Goal: Task Accomplishment & Management: Use online tool/utility

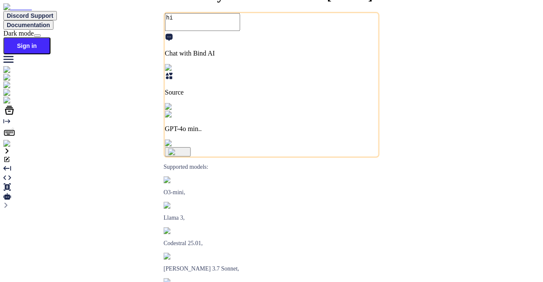
click at [14, 148] on img at bounding box center [14, 144] width 23 height 8
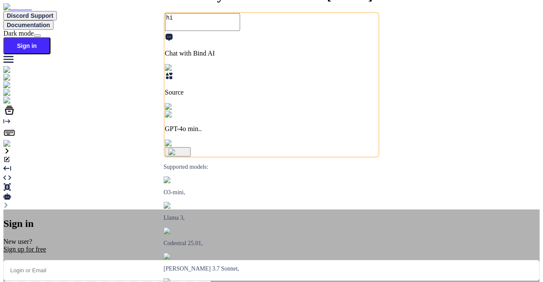
click at [208, 260] on input "email" at bounding box center [271, 270] width 536 height 21
type input "appsumo_5@yopmail.com"
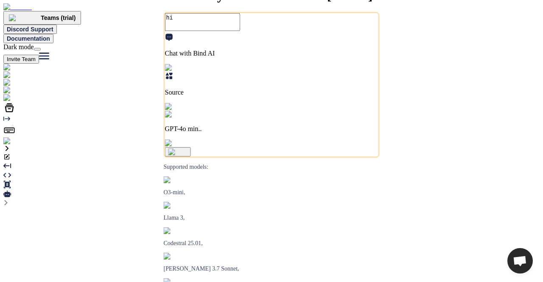
click at [14, 145] on img at bounding box center [17, 141] width 28 height 8
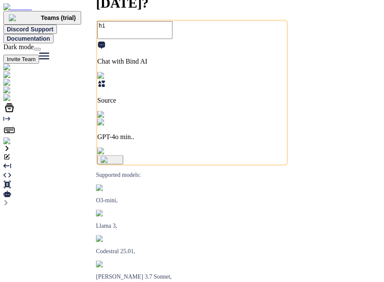
click at [12, 145] on img at bounding box center [17, 141] width 28 height 8
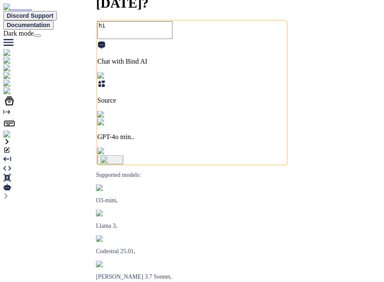
type textarea "x"
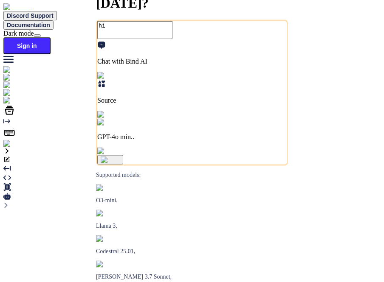
click at [12, 148] on img at bounding box center [14, 144] width 23 height 8
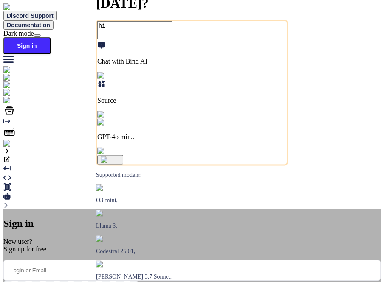
click at [163, 260] on input "email" at bounding box center [191, 270] width 377 height 21
click at [181, 260] on input "email" at bounding box center [191, 270] width 377 height 21
paste input "appsumo_5@yopmail.com"
type input "appsumo_5@yopmail.com"
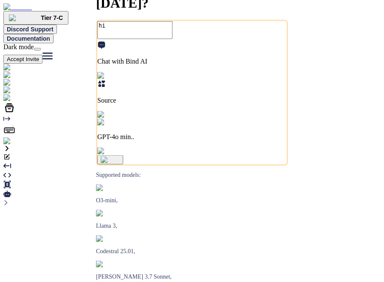
type textarea "x"
click at [13, 145] on img at bounding box center [17, 141] width 28 height 8
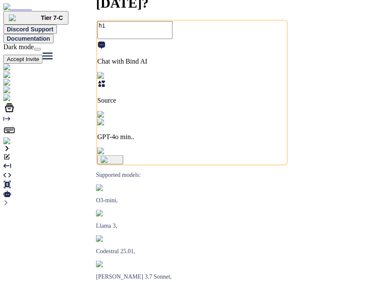
click at [12, 145] on img at bounding box center [17, 141] width 28 height 8
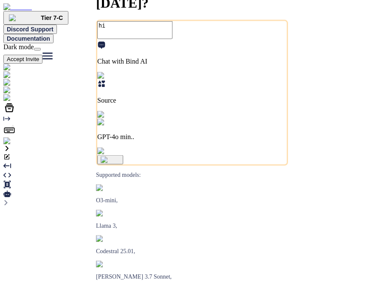
type textarea "x"
click at [14, 145] on img at bounding box center [17, 141] width 28 height 8
type textarea "x"
click at [12, 102] on img at bounding box center [31, 98] width 56 height 8
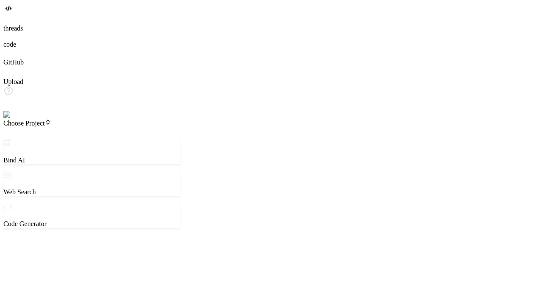
click at [14, 119] on img at bounding box center [17, 115] width 28 height 8
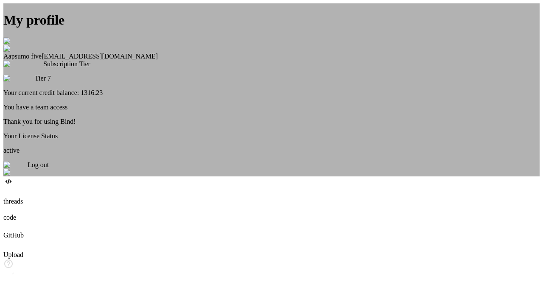
click at [98, 146] on div "My profile Aapsumo five [EMAIL_ADDRESS][DOMAIN_NAME] Subscription Tier Tier 7 Y…" at bounding box center [271, 89] width 536 height 173
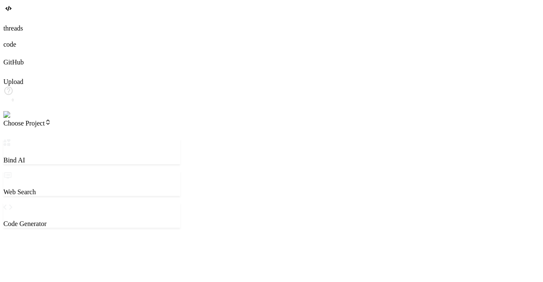
type textarea "x"
type textarea "h"
type textarea "x"
type textarea "hi"
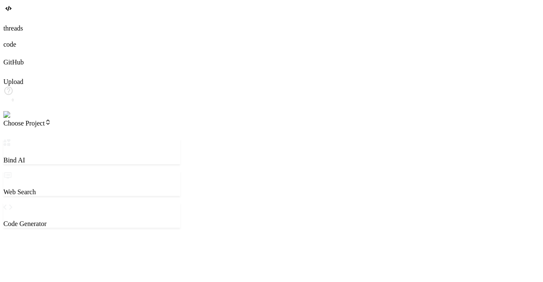
type textarea "x"
type textarea "hi"
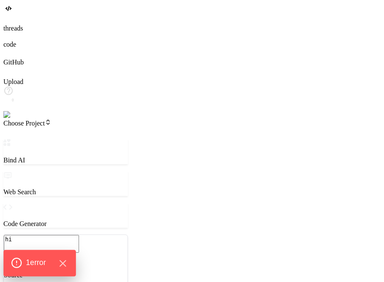
click at [17, 262] on icon at bounding box center [16, 263] width 11 height 11
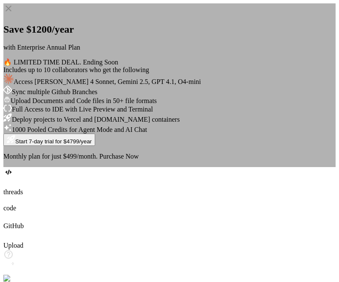
click at [14, 14] on icon at bounding box center [8, 8] width 10 height 10
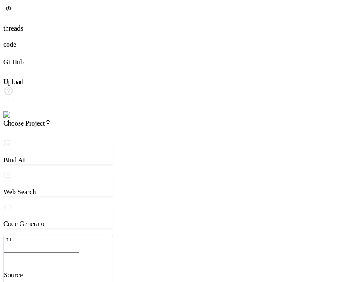
click at [11, 119] on img at bounding box center [17, 115] width 28 height 8
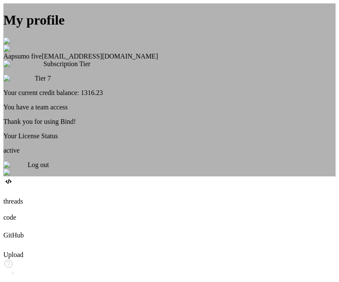
click at [61, 141] on div "My profile Aapsumo five appsumo_5@yopmail.com Subscription Tier Tier 7 Your cur…" at bounding box center [169, 89] width 332 height 173
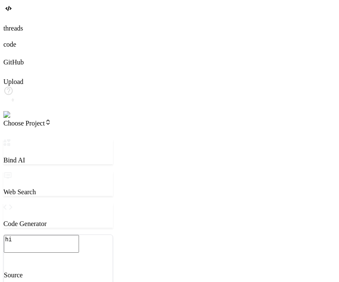
click at [76, 235] on textarea "hi" at bounding box center [41, 244] width 75 height 18
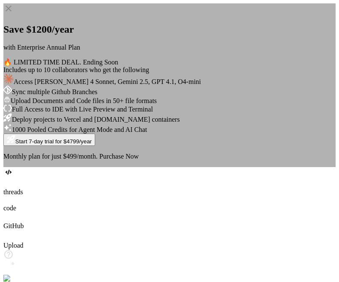
click at [300, 120] on div "Save $1200/year with Enterprise Annual Plan 🔥 LIMITED TIME DEAL. Ending Soon In…" at bounding box center [169, 85] width 332 height 164
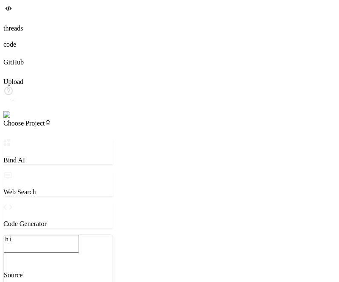
click at [73, 235] on textarea "hi" at bounding box center [41, 244] width 75 height 18
click at [78, 235] on textarea "hi" at bounding box center [41, 244] width 75 height 18
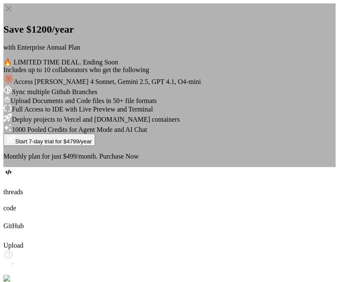
click at [11, 11] on icon at bounding box center [9, 9] width 6 height 6
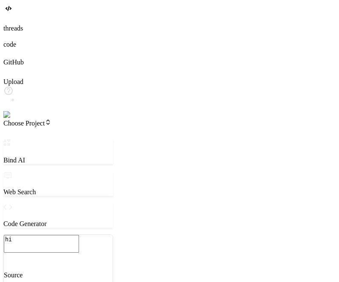
click at [76, 235] on textarea "hi" at bounding box center [41, 244] width 75 height 18
type textarea "x"
click at [13, 119] on img at bounding box center [17, 115] width 28 height 8
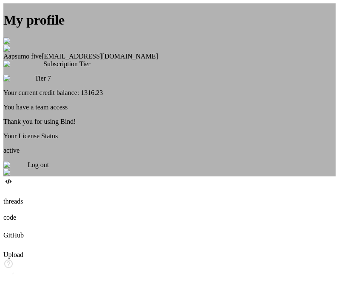
type textarea "x"
click at [104, 126] on div "My profile Aapsumo five appsumo_5@yopmail.com Subscription Tier Tier 7 Your cur…" at bounding box center [169, 89] width 332 height 173
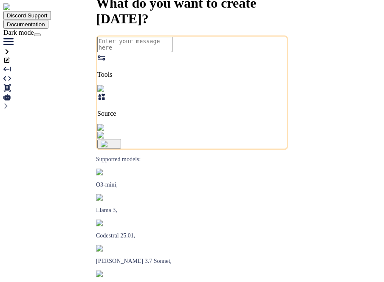
type textarea "hi"
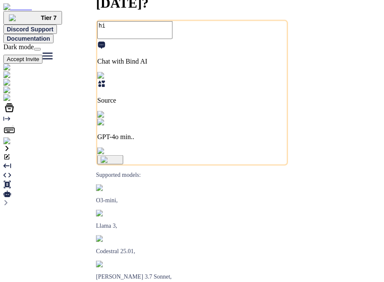
type textarea "x"
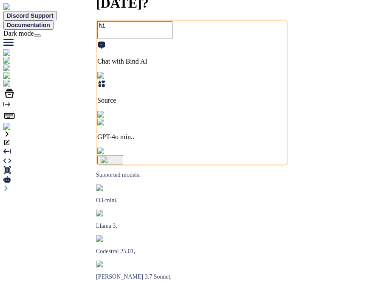
type textarea "x"
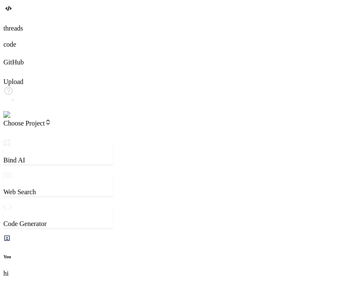
click at [11, 119] on img at bounding box center [17, 115] width 28 height 8
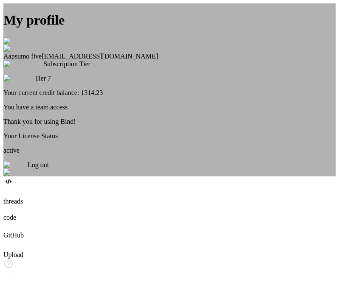
click at [114, 149] on div "My profile Aapsumo five appsumo_5@yopmail.com Subscription Tier Tier 7 Your cur…" at bounding box center [169, 89] width 332 height 173
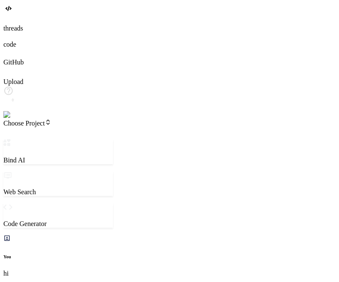
click at [20, 119] on img at bounding box center [17, 115] width 28 height 8
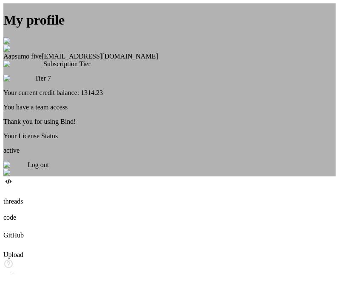
click at [84, 173] on div "My profile Aapsumo five appsumo_5@yopmail.com Subscription Tier Tier 7 Your cur…" at bounding box center [169, 89] width 332 height 173
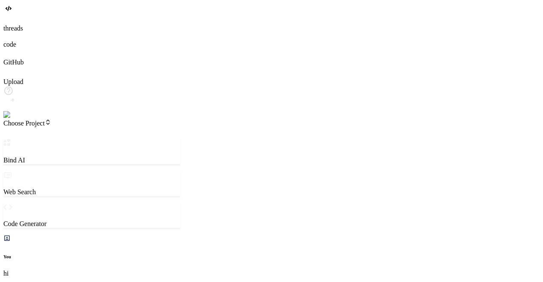
click at [51, 120] on span "Choose Project" at bounding box center [27, 123] width 48 height 7
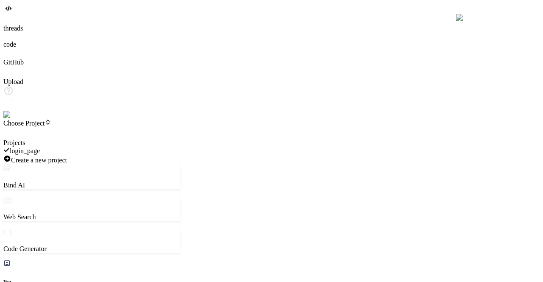
click at [40, 147] on span "login_page" at bounding box center [25, 150] width 30 height 7
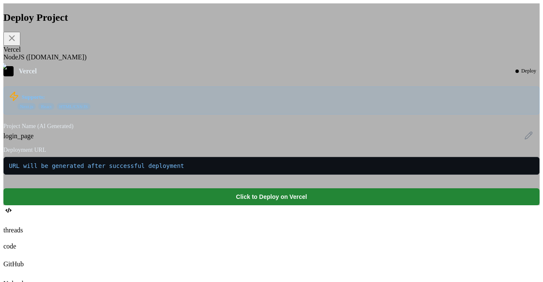
type textarea "x"
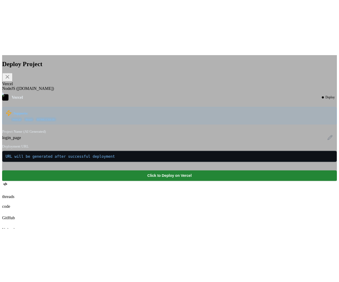
scroll to position [129, 0]
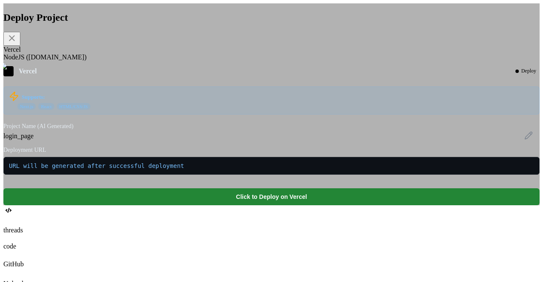
click at [206, 61] on div "NodeJS (Fly.io)" at bounding box center [271, 57] width 536 height 8
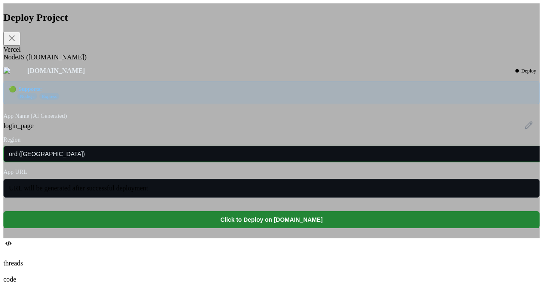
drag, startPoint x: 371, startPoint y: 185, endPoint x: 375, endPoint y: 178, distance: 8.2
click at [338, 162] on input "ord (Chicago)" at bounding box center [276, 154] width 547 height 16
type input "ord (Chicago)"
click at [222, 162] on input "ord (Chicago)" at bounding box center [276, 154] width 547 height 16
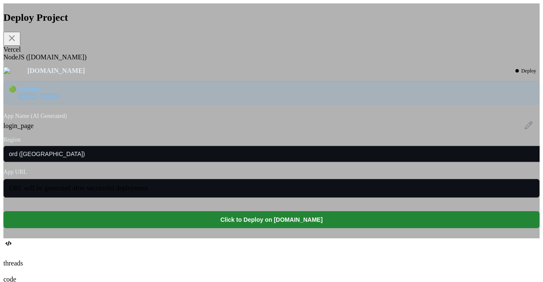
click at [247, 158] on div "Fly.io Deploy 🟢 Supports: Node.js Express App Name (AI Generated) login_page Re…" at bounding box center [271, 147] width 536 height 162
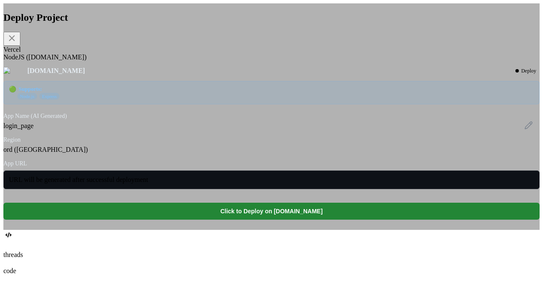
click at [230, 154] on div "ord (Chicago)" at bounding box center [271, 150] width 536 height 8
click at [212, 154] on div "ord (Chicago)" at bounding box center [271, 150] width 536 height 8
click at [233, 154] on div "ord (Chicago)" at bounding box center [271, 150] width 536 height 8
click at [165, 53] on div "Vercel" at bounding box center [271, 50] width 536 height 8
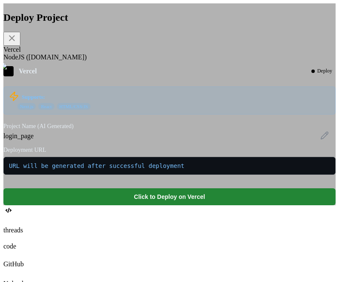
scroll to position [148, 0]
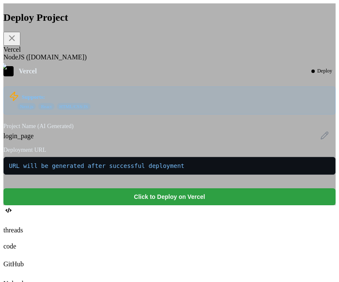
click at [201, 205] on button "Click to Deploy on Vercel" at bounding box center [169, 196] width 332 height 17
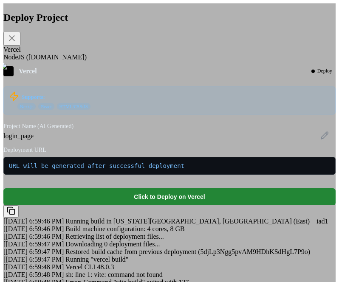
scroll to position [115, 0]
type textarea "x"
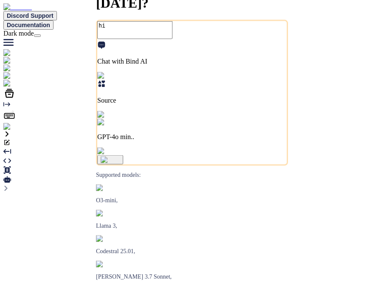
type textarea "x"
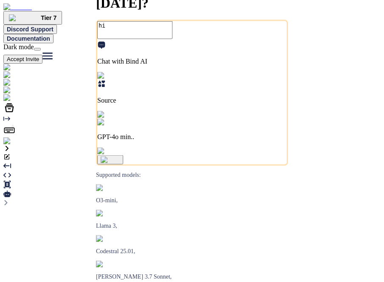
type textarea "x"
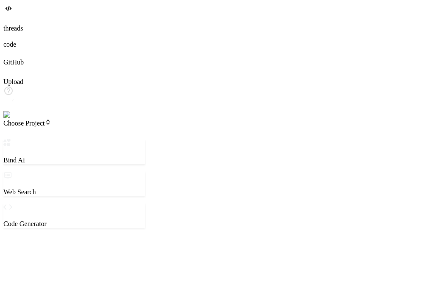
click at [51, 120] on span "Choose Project" at bounding box center [27, 123] width 48 height 7
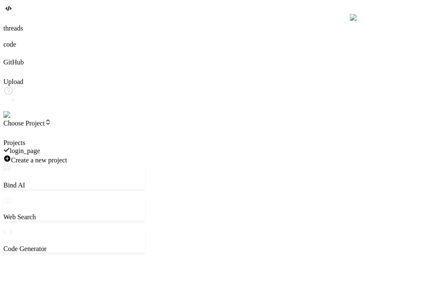
click at [40, 147] on span "login_page" at bounding box center [25, 150] width 30 height 7
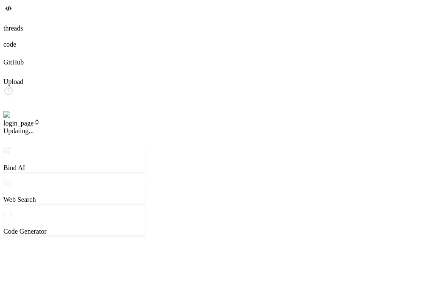
type textarea "x"
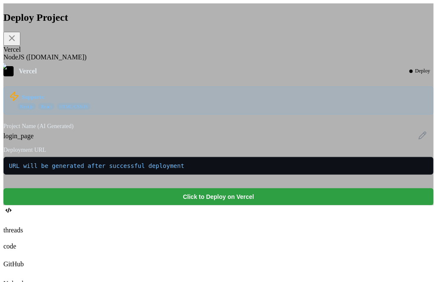
click at [220, 205] on button "Click to Deploy on Vercel" at bounding box center [218, 196] width 430 height 17
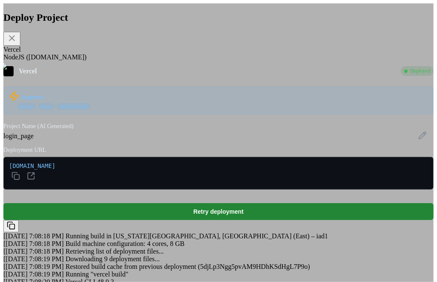
scroll to position [0, 0]
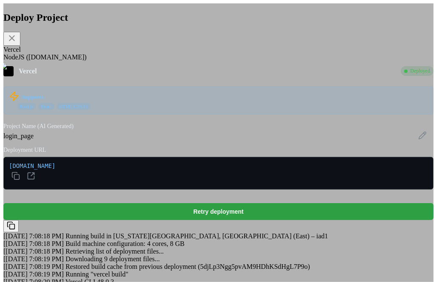
click at [236, 203] on button "Retry deployment" at bounding box center [218, 211] width 430 height 17
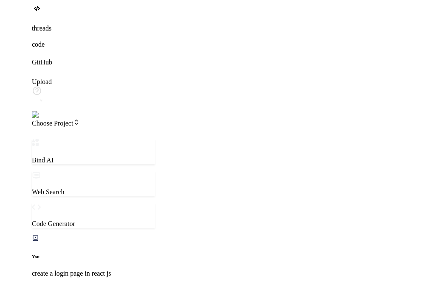
scroll to position [156, 0]
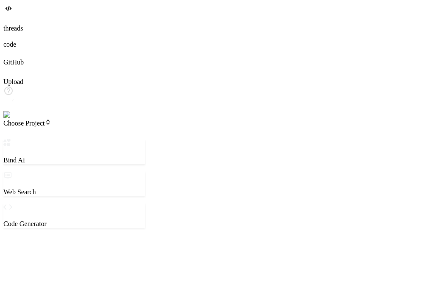
type textarea "x"
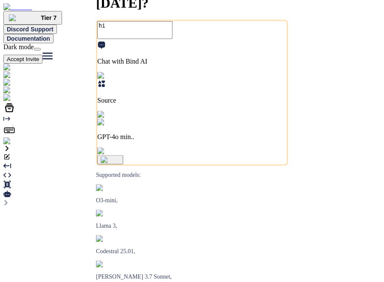
type textarea "x"
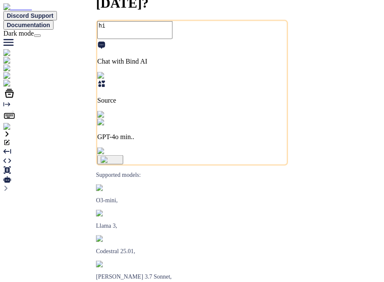
type textarea "x"
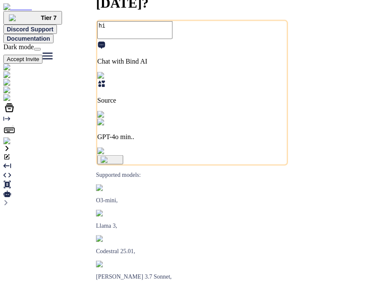
type textarea "x"
